Goal: Transaction & Acquisition: Purchase product/service

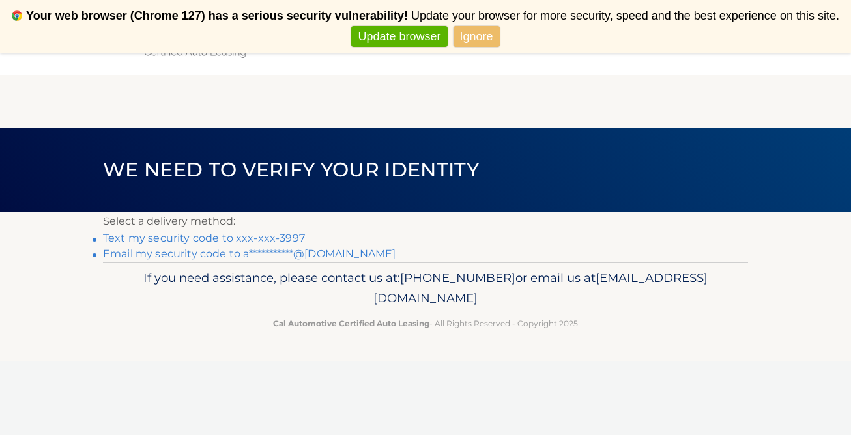
click at [292, 238] on link "Text my security code to xxx-xxx-3997" at bounding box center [204, 238] width 202 height 12
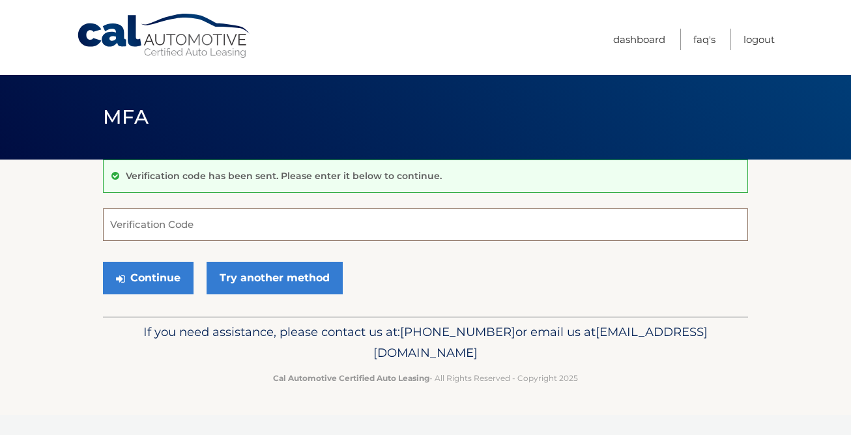
click at [292, 238] on input "Verification Code" at bounding box center [425, 224] width 645 height 33
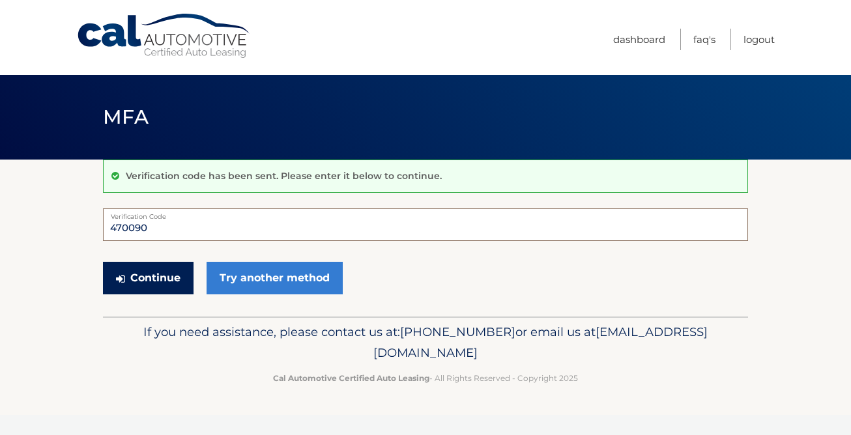
type input "470090"
click at [176, 287] on button "Continue" at bounding box center [148, 278] width 91 height 33
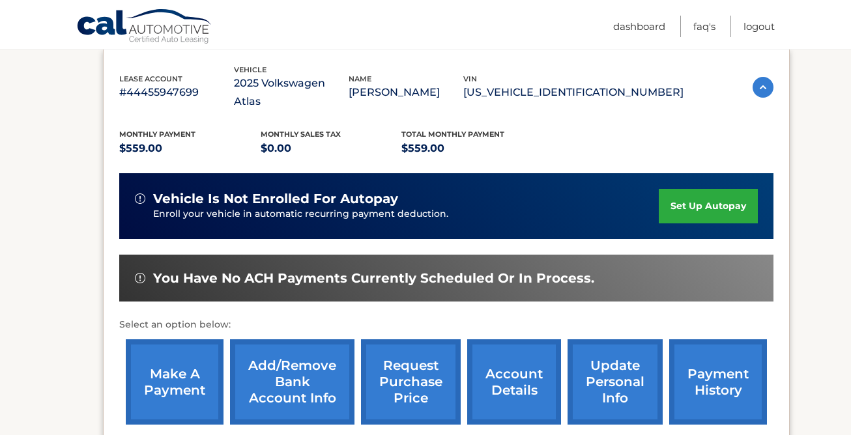
scroll to position [246, 0]
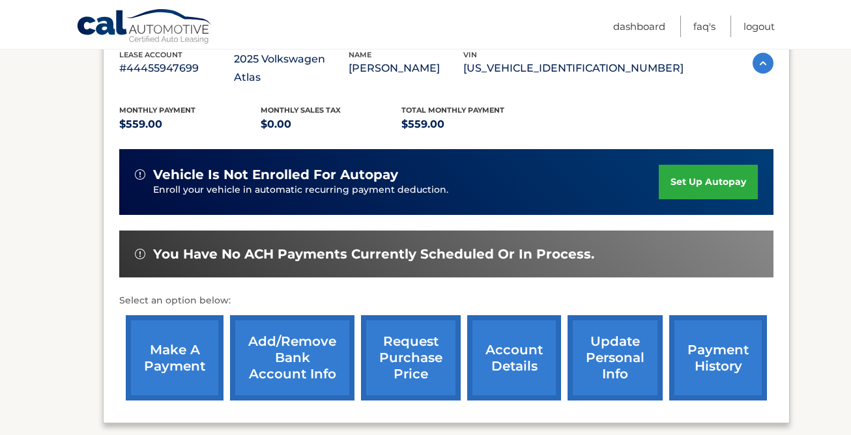
click at [179, 329] on link "make a payment" at bounding box center [175, 357] width 98 height 85
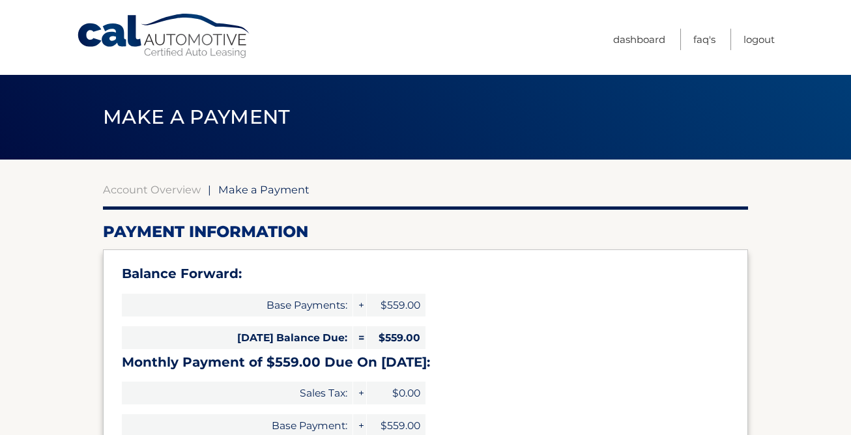
select select "MzBiMGU5MGItMDkxOC00N2M0LTlhZDktNTg2NmQ2ODRjZDcz"
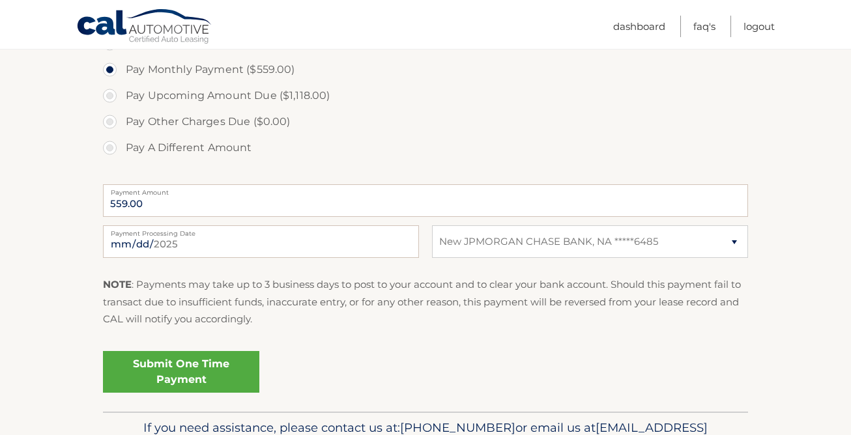
scroll to position [480, 0]
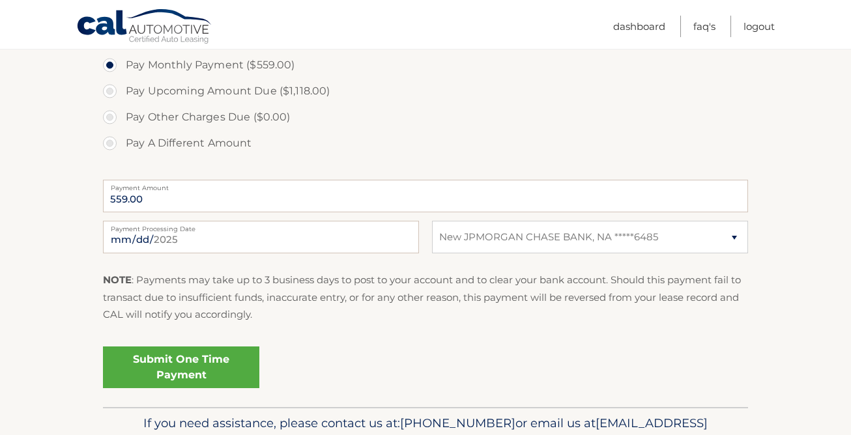
click at [201, 362] on link "Submit One Time Payment" at bounding box center [181, 368] width 156 height 42
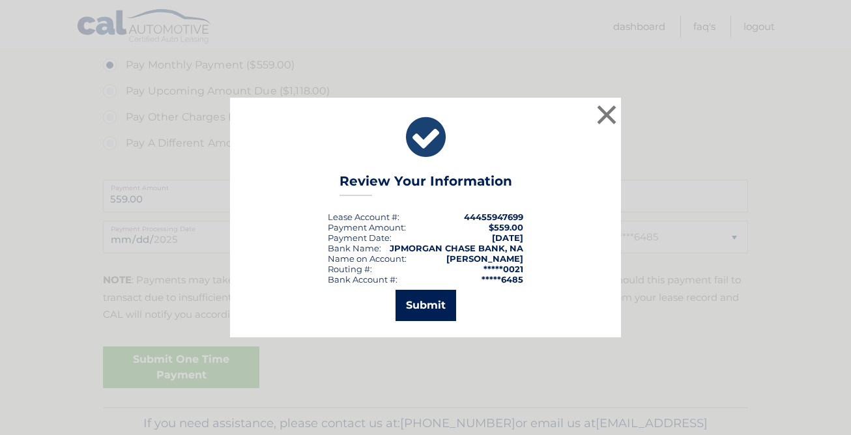
click at [423, 307] on button "Submit" at bounding box center [425, 305] width 61 height 31
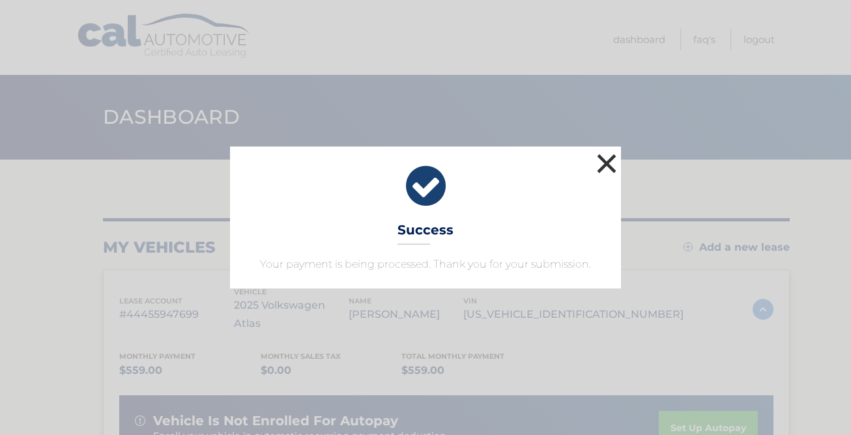
click at [603, 161] on button "×" at bounding box center [606, 163] width 26 height 26
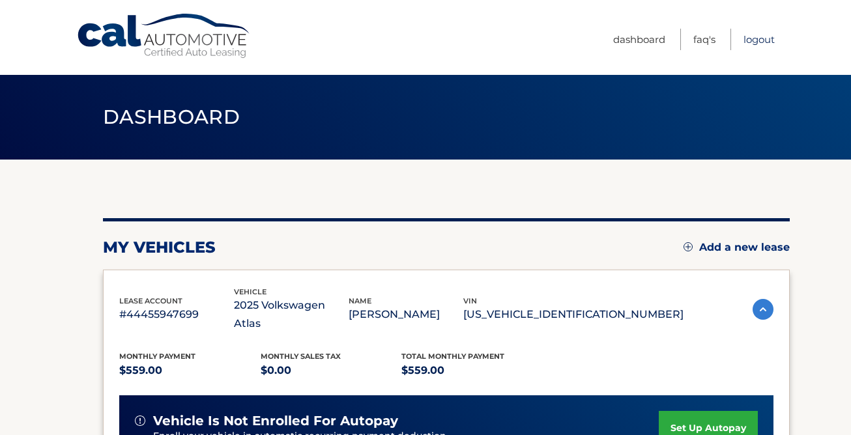
click at [752, 40] on link "Logout" at bounding box center [758, 39] width 31 height 21
